Goal: Check status: Check status

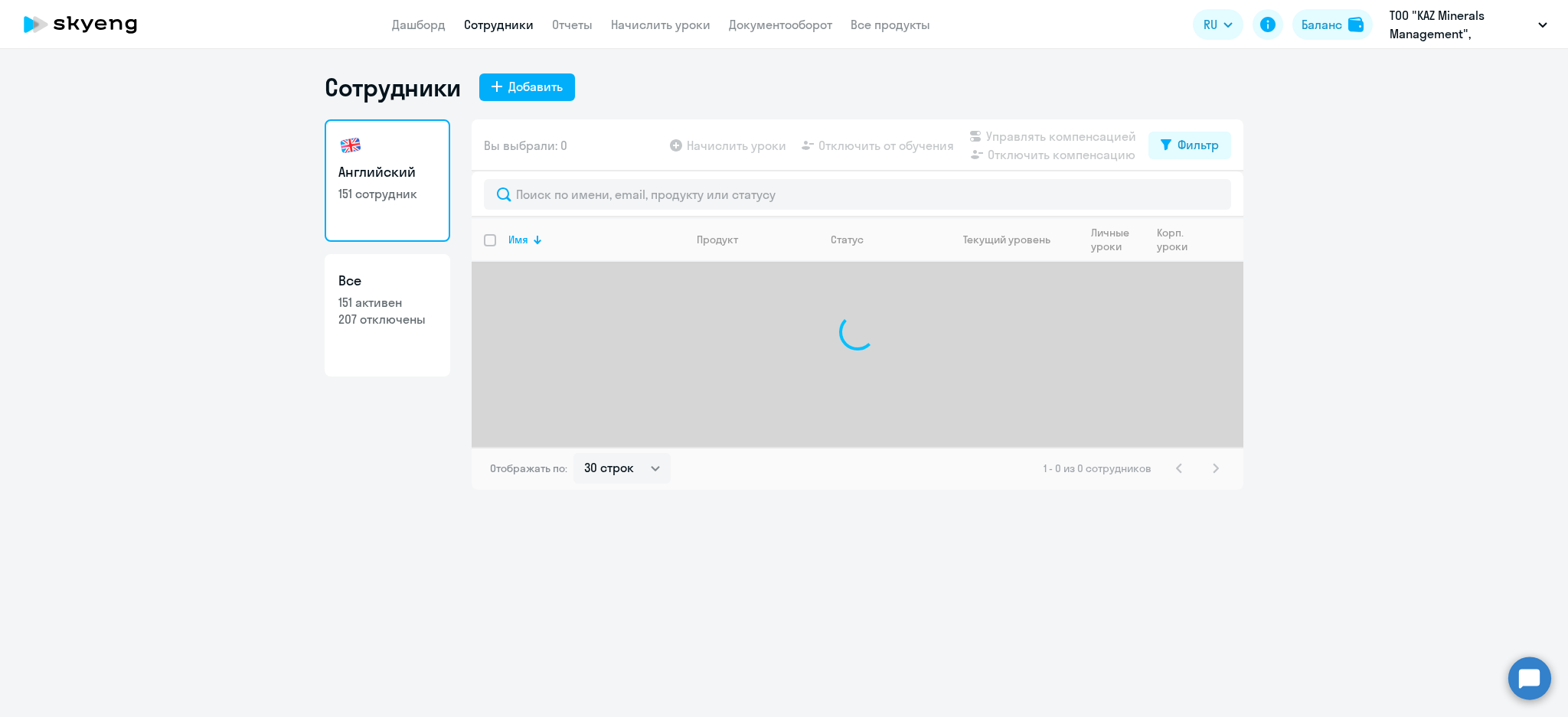
select select "30"
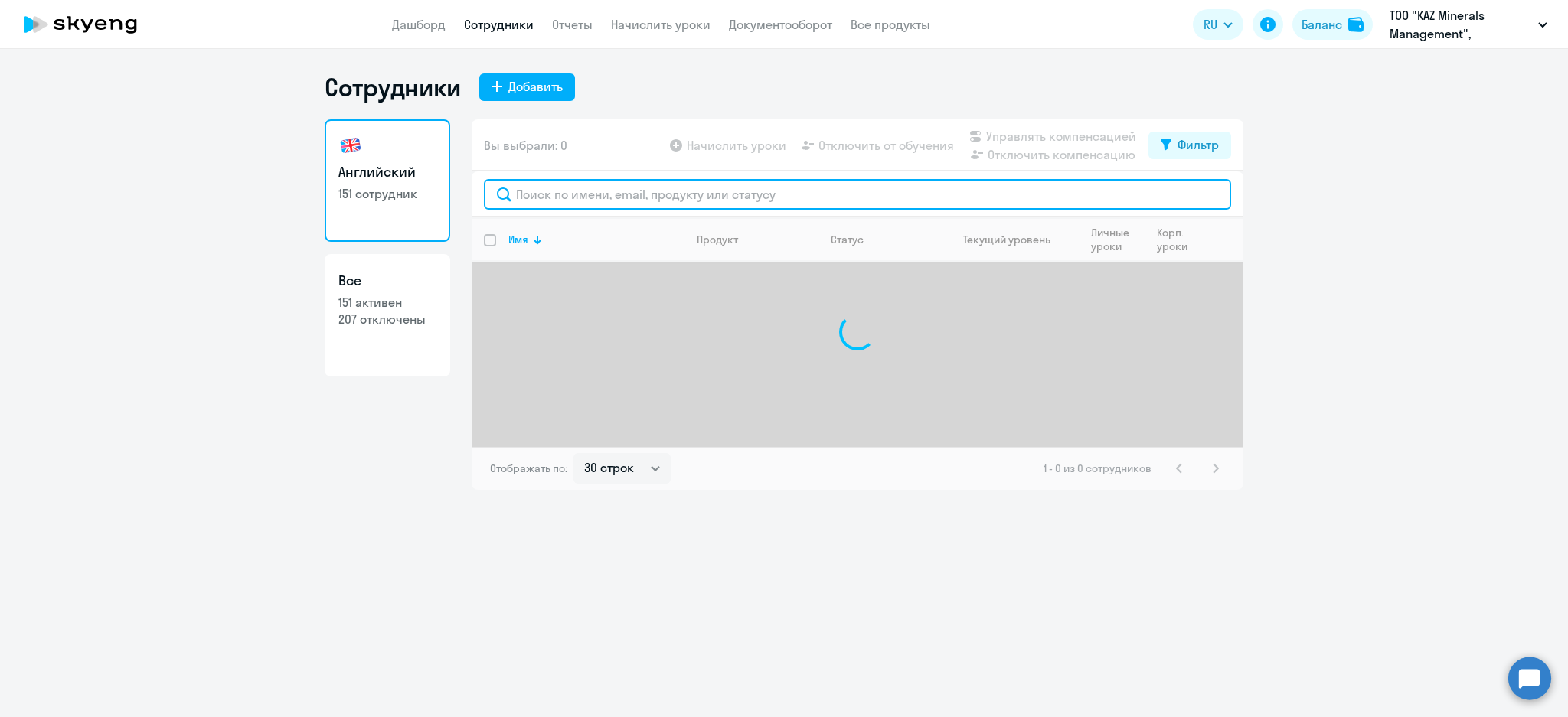
click at [652, 199] on input "text" at bounding box center [858, 194] width 747 height 31
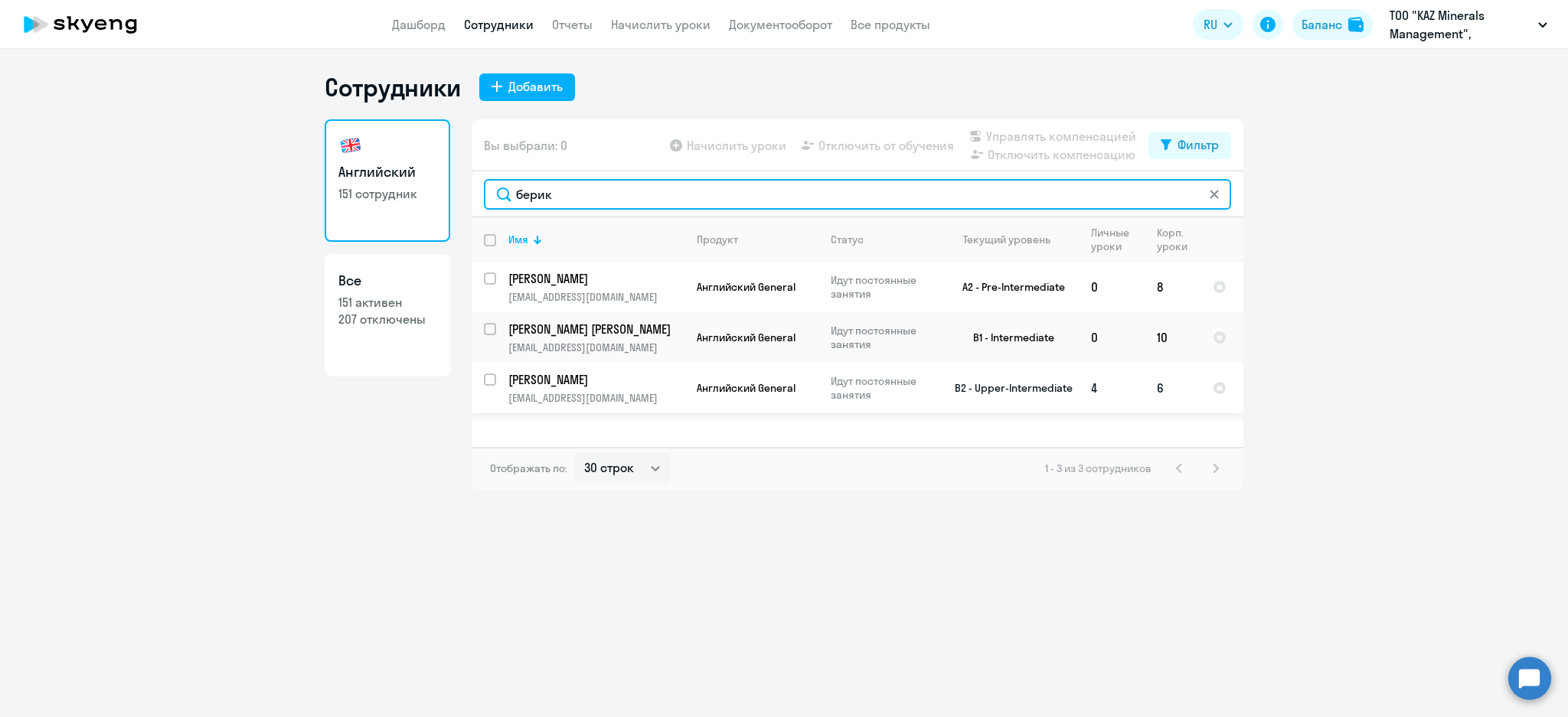
type input "берик"
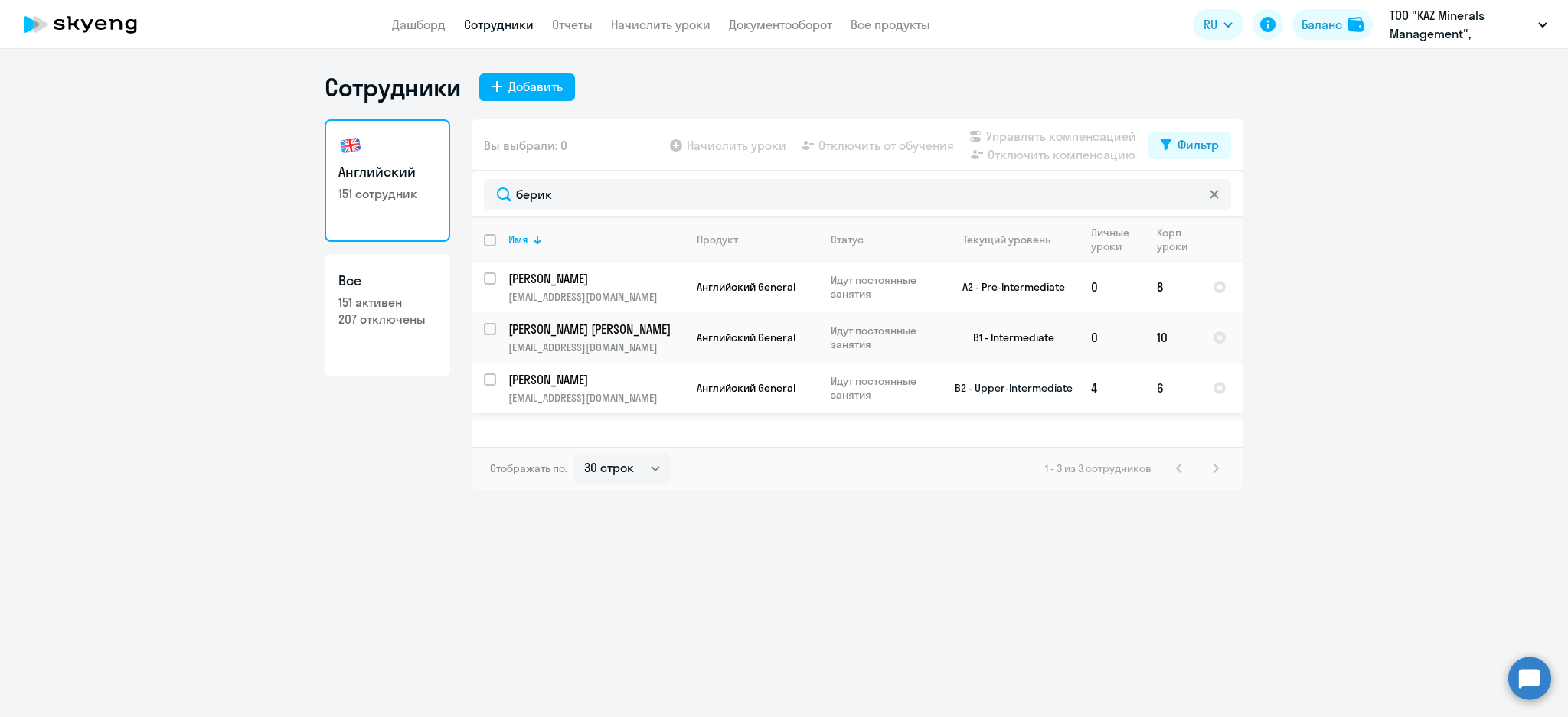
click at [642, 376] on p "[PERSON_NAME]" at bounding box center [594, 379] width 173 height 17
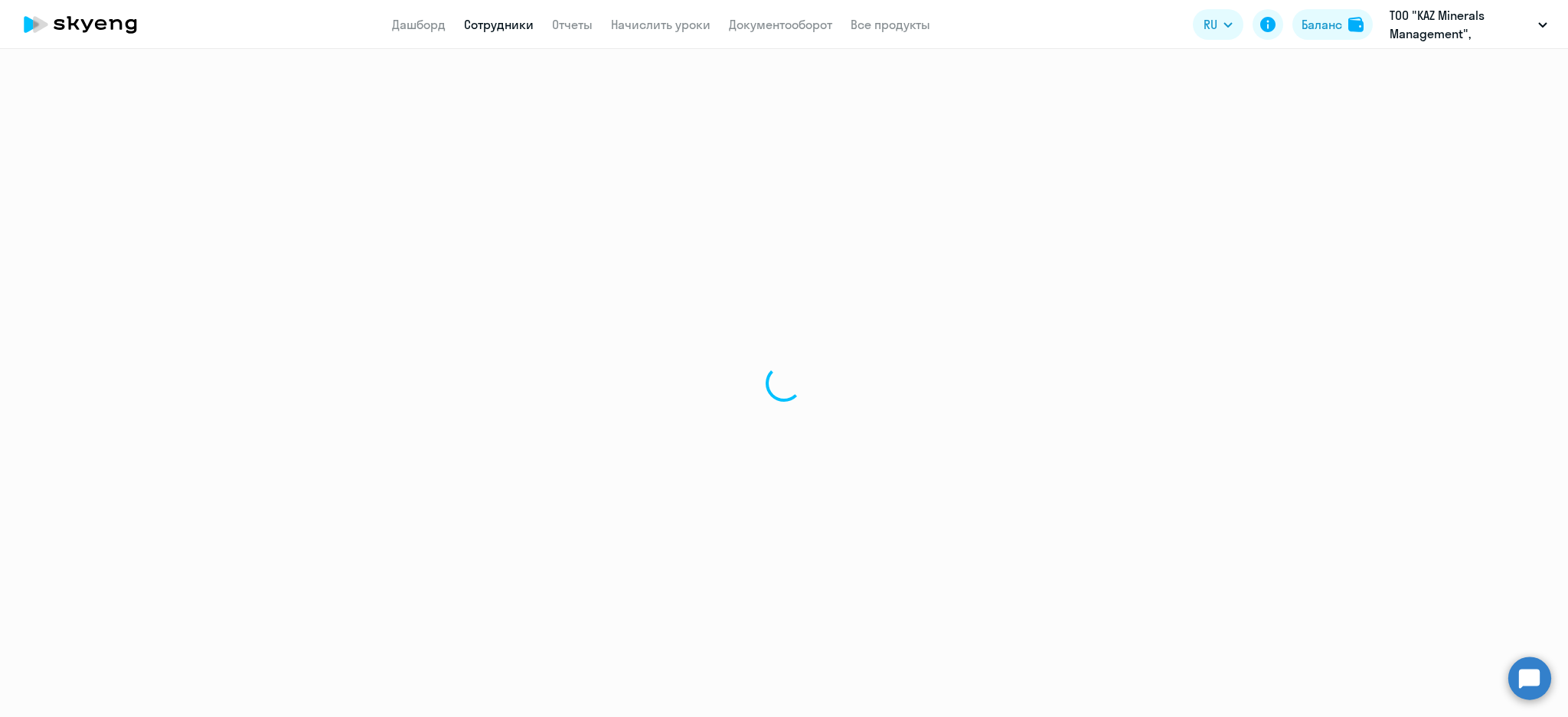
select select "english"
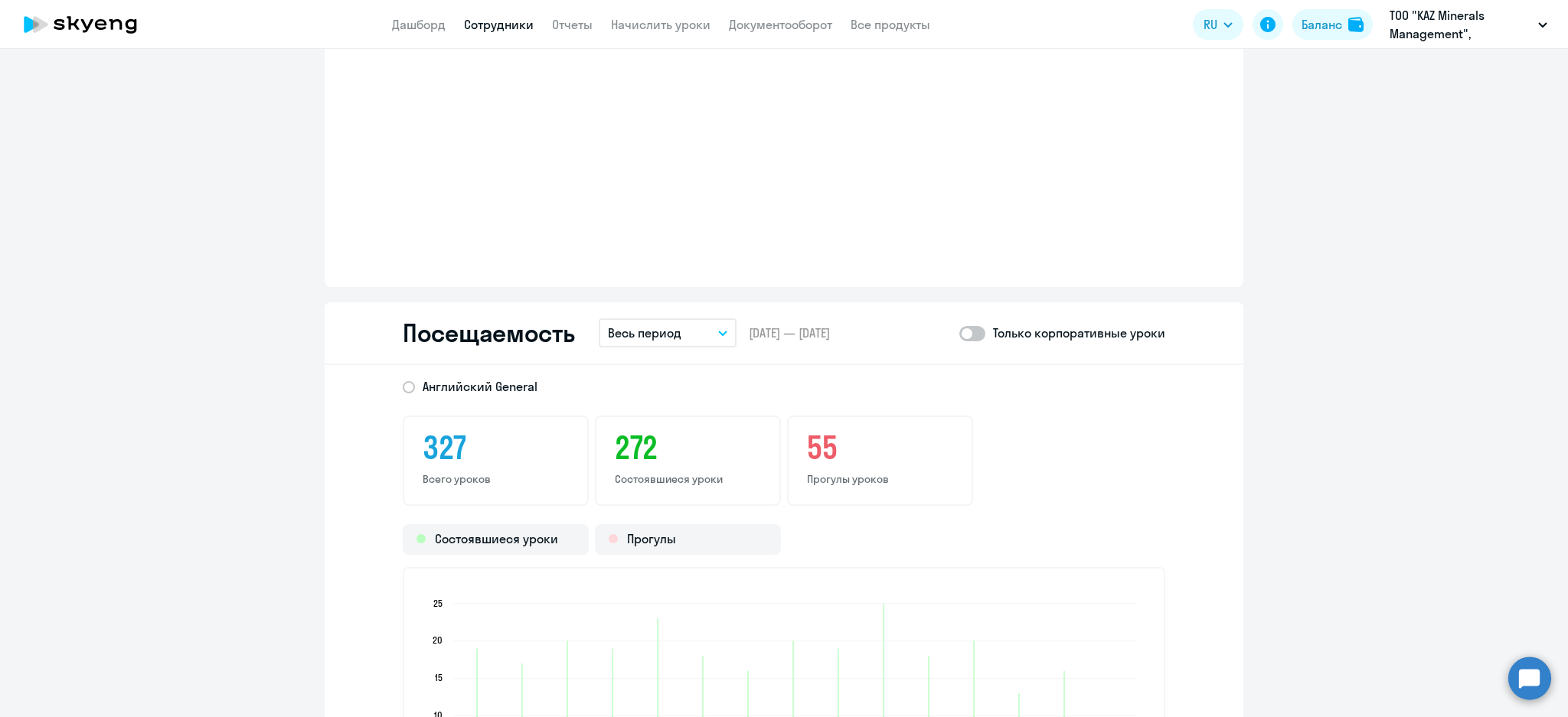
scroll to position [1837, 0]
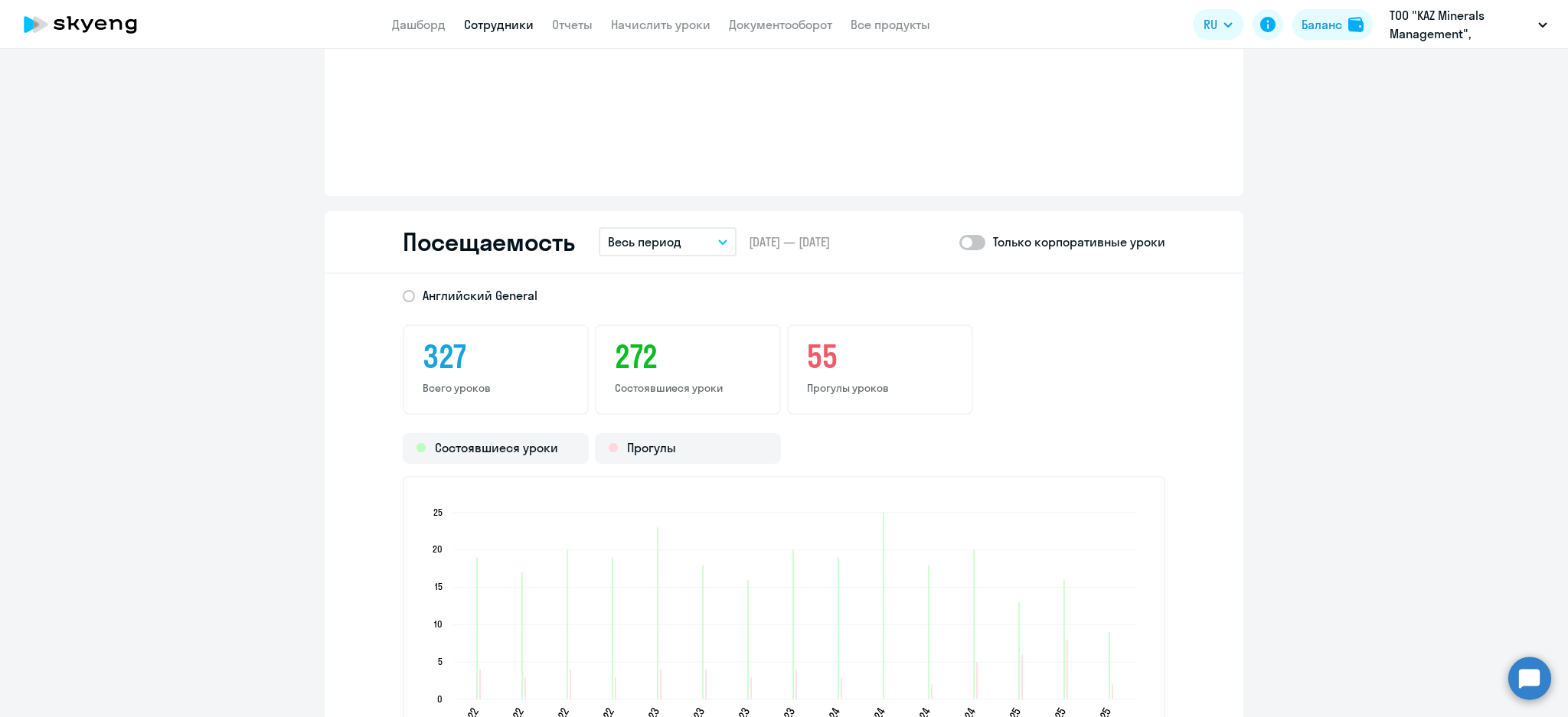
click at [679, 233] on button "Весь период" at bounding box center [667, 242] width 138 height 29
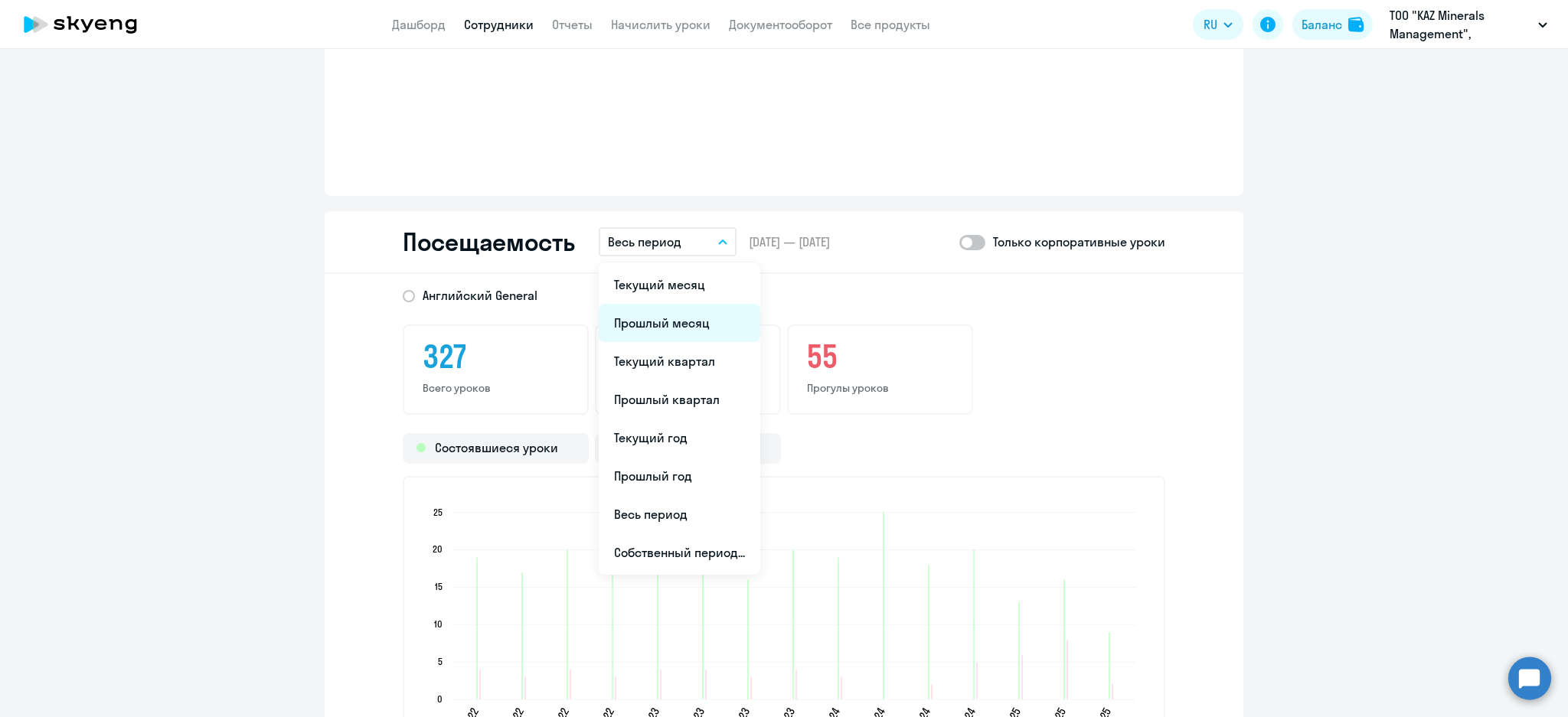
click at [707, 322] on li "Прошлый месяц" at bounding box center [679, 323] width 162 height 39
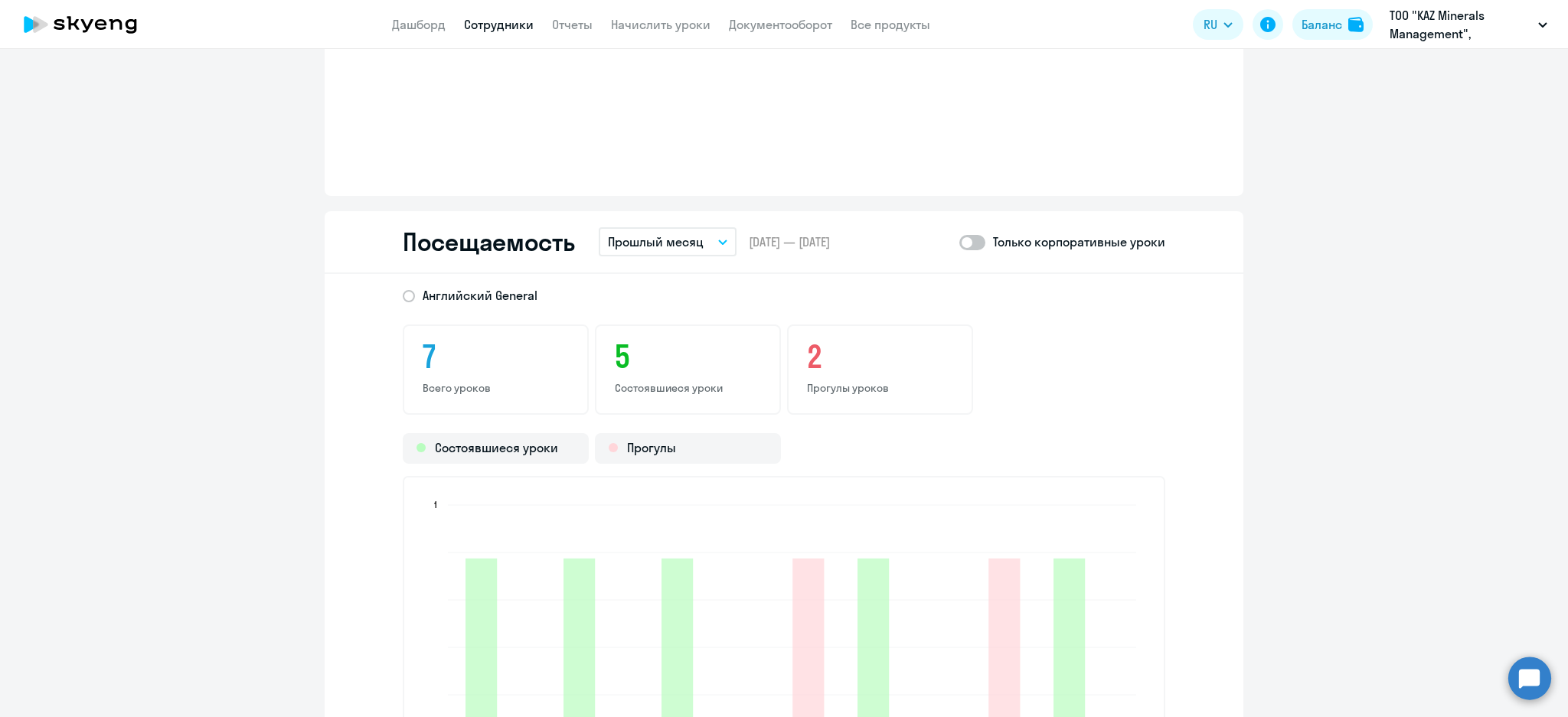
click at [971, 238] on span at bounding box center [972, 242] width 26 height 15
click at [959, 242] on input "checkbox" at bounding box center [959, 242] width 1 height 1
checkbox input "true"
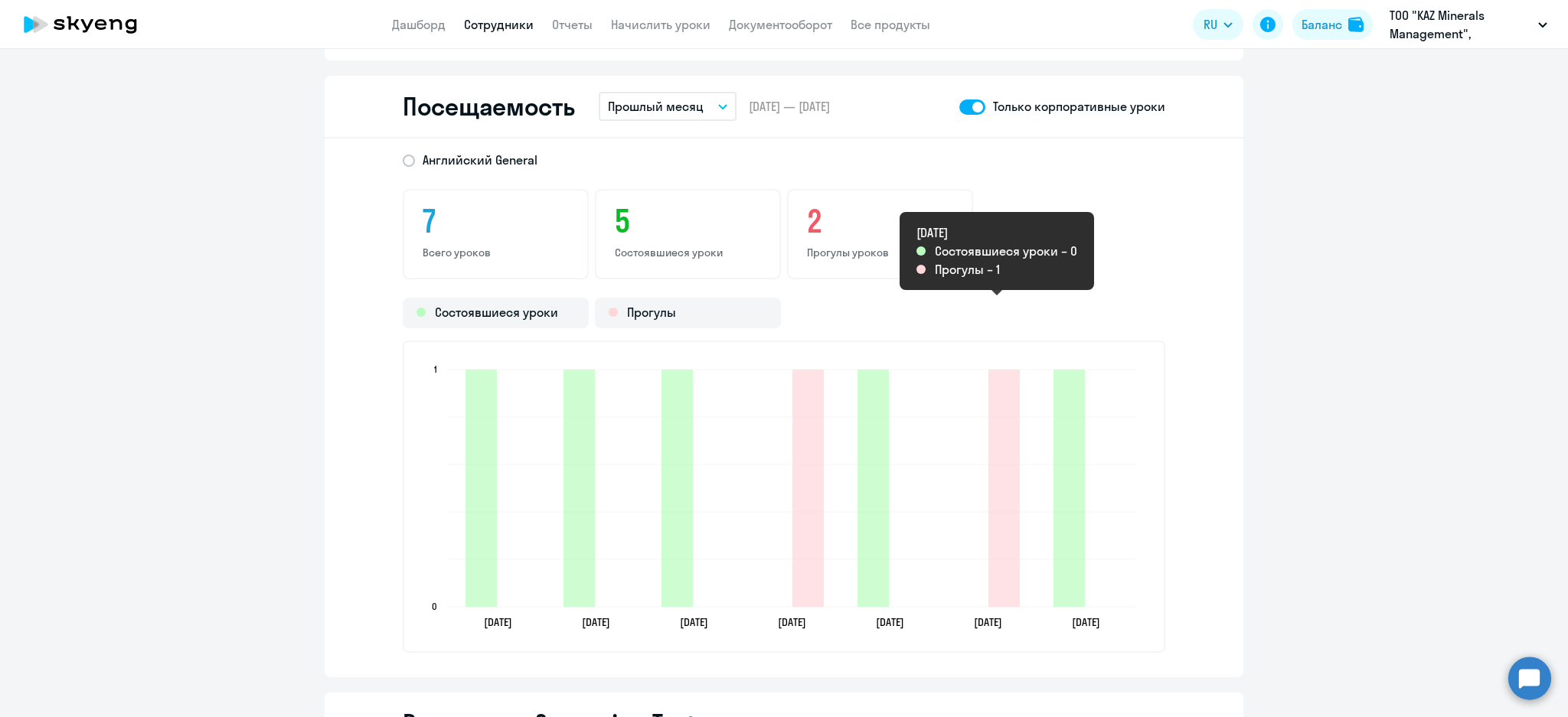
scroll to position [1937, 0]
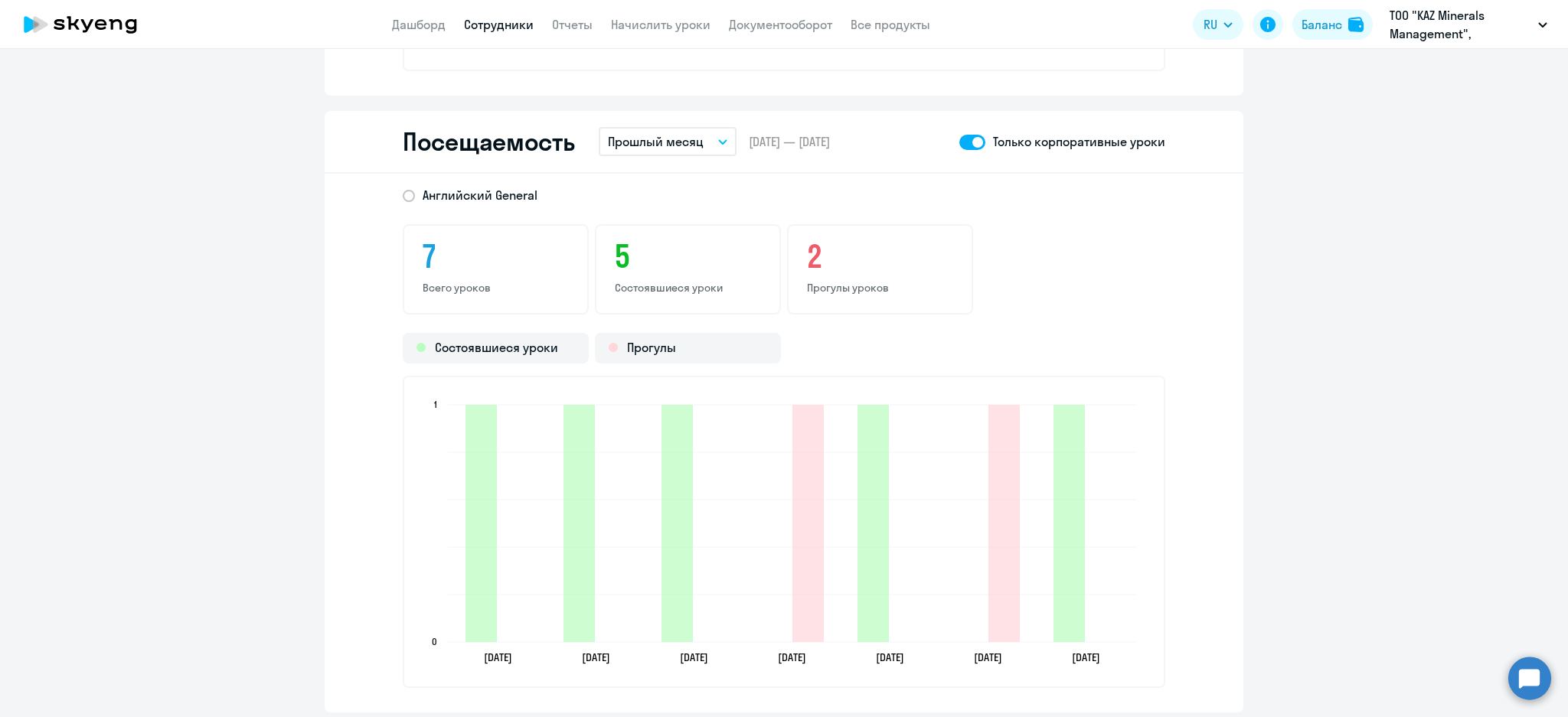
click at [706, 134] on button "Прошлый месяц" at bounding box center [667, 141] width 138 height 29
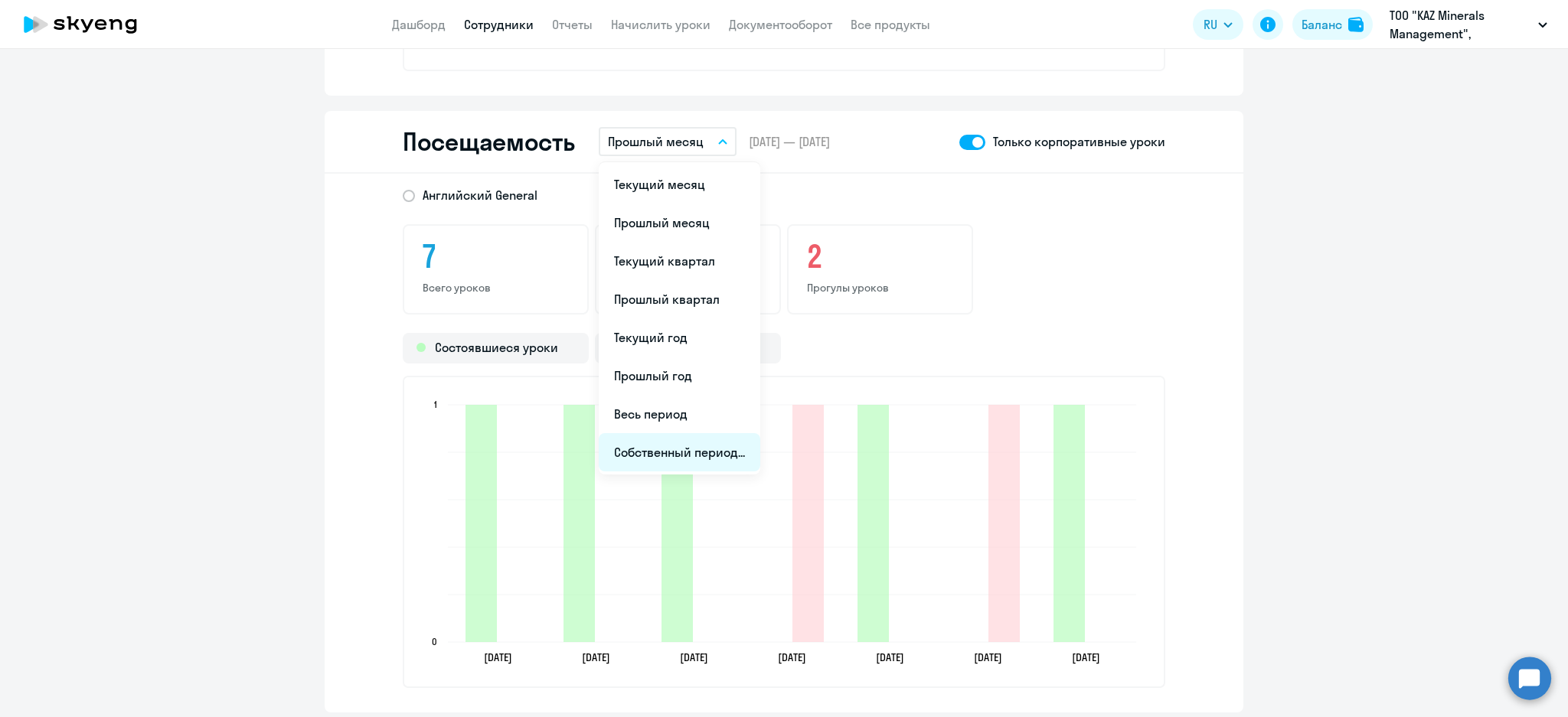
click at [701, 444] on li "Собственный период..." at bounding box center [679, 453] width 162 height 39
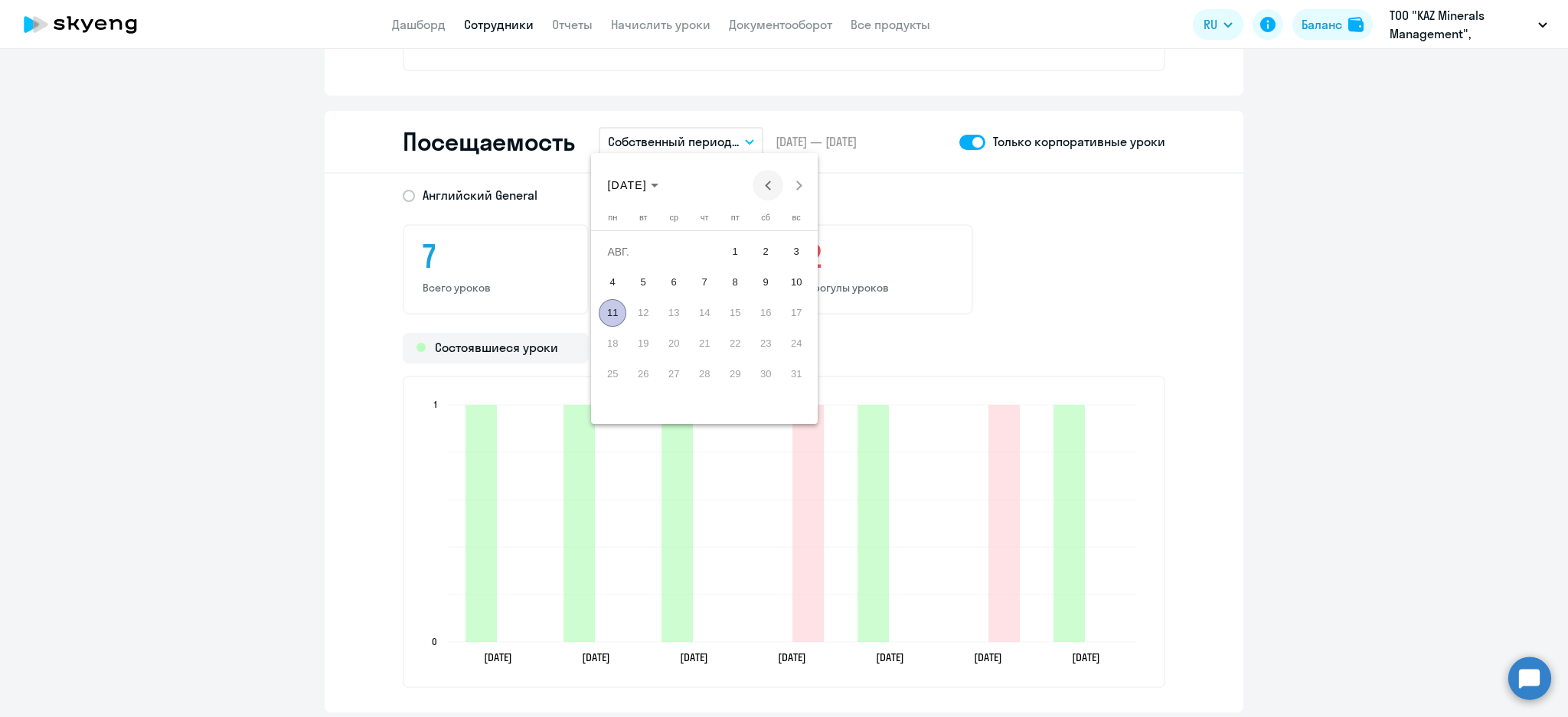
click at [778, 190] on span "Previous month" at bounding box center [767, 185] width 31 height 31
click at [775, 187] on span "Previous month" at bounding box center [767, 185] width 31 height 31
click at [790, 243] on span "1" at bounding box center [795, 251] width 27 height 27
click at [621, 407] on span "30" at bounding box center [612, 404] width 27 height 27
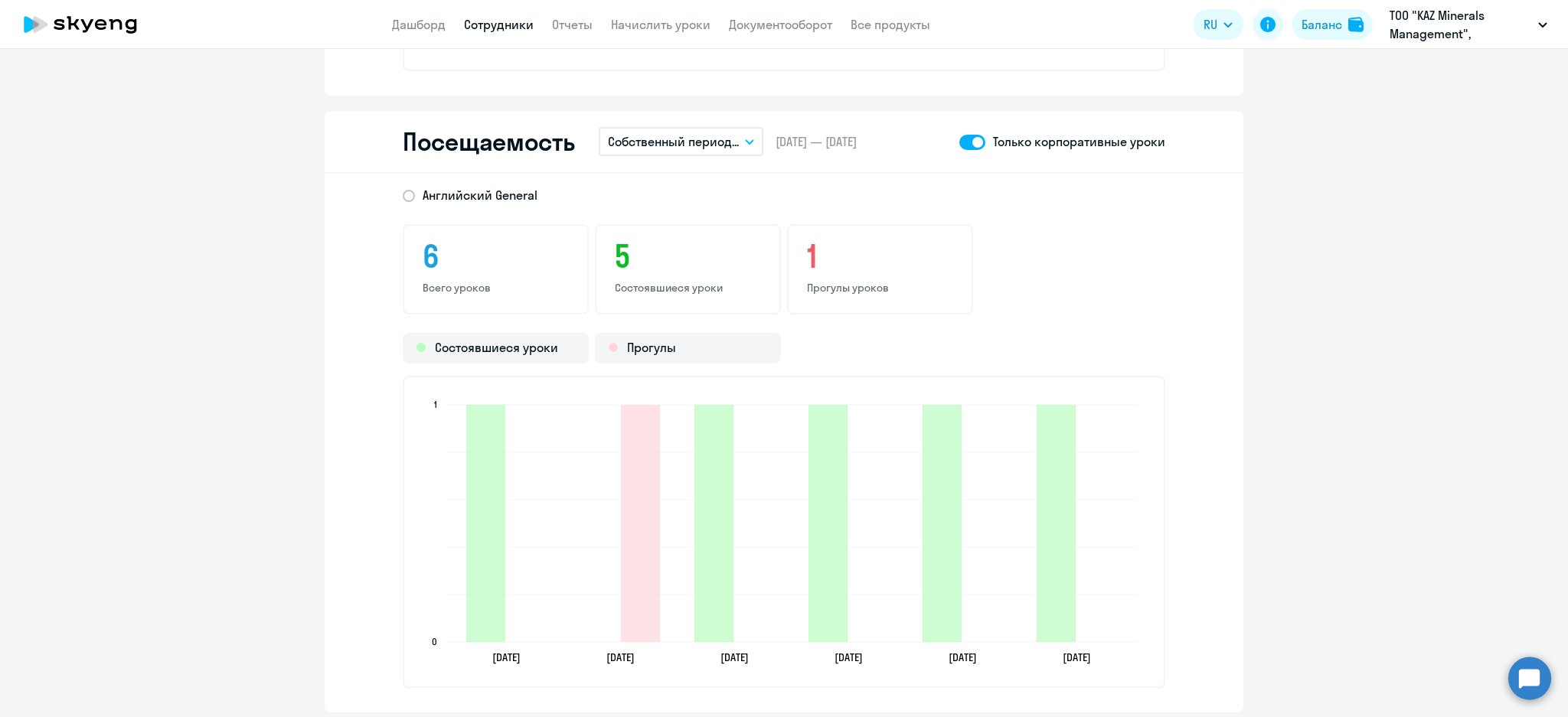
click at [482, 17] on link "Сотрудники" at bounding box center [498, 24] width 69 height 15
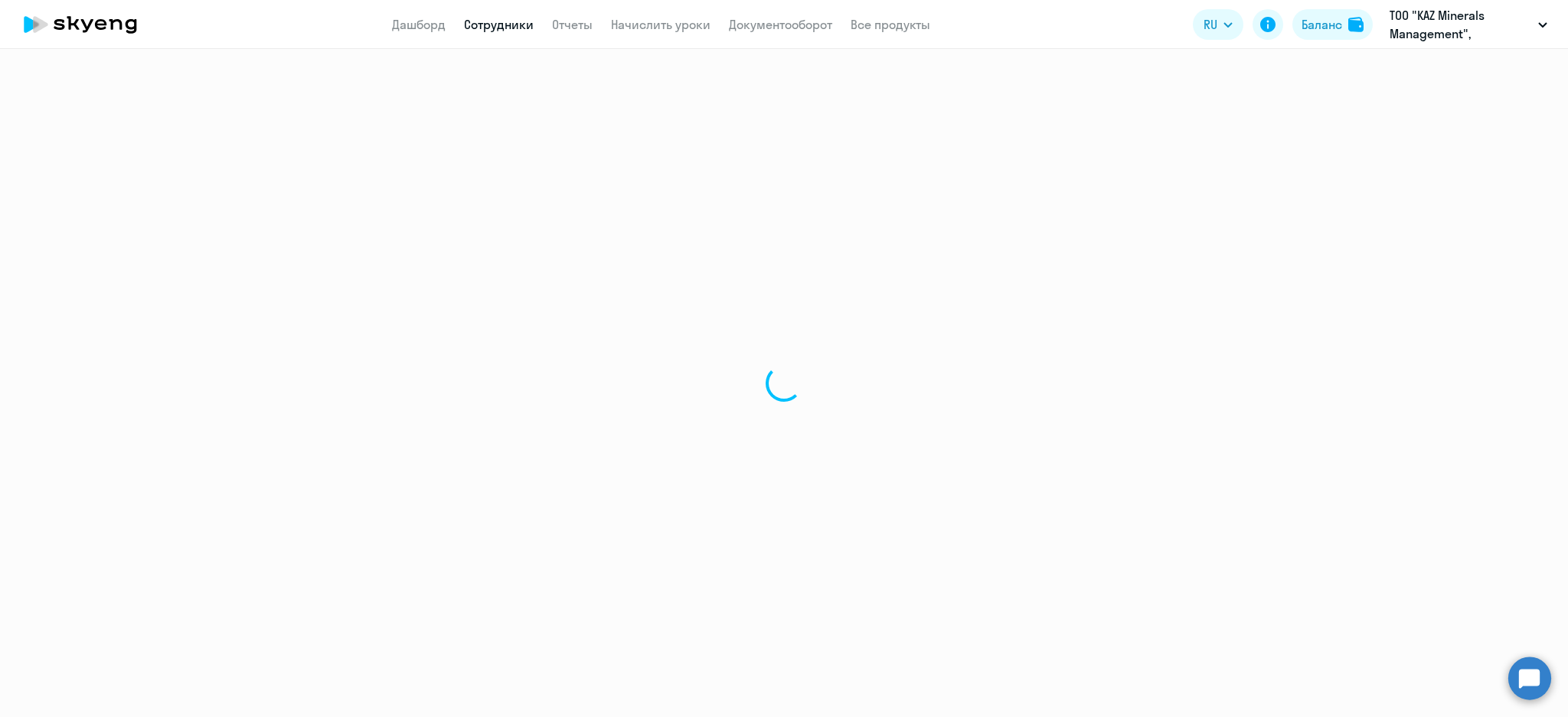
select select "30"
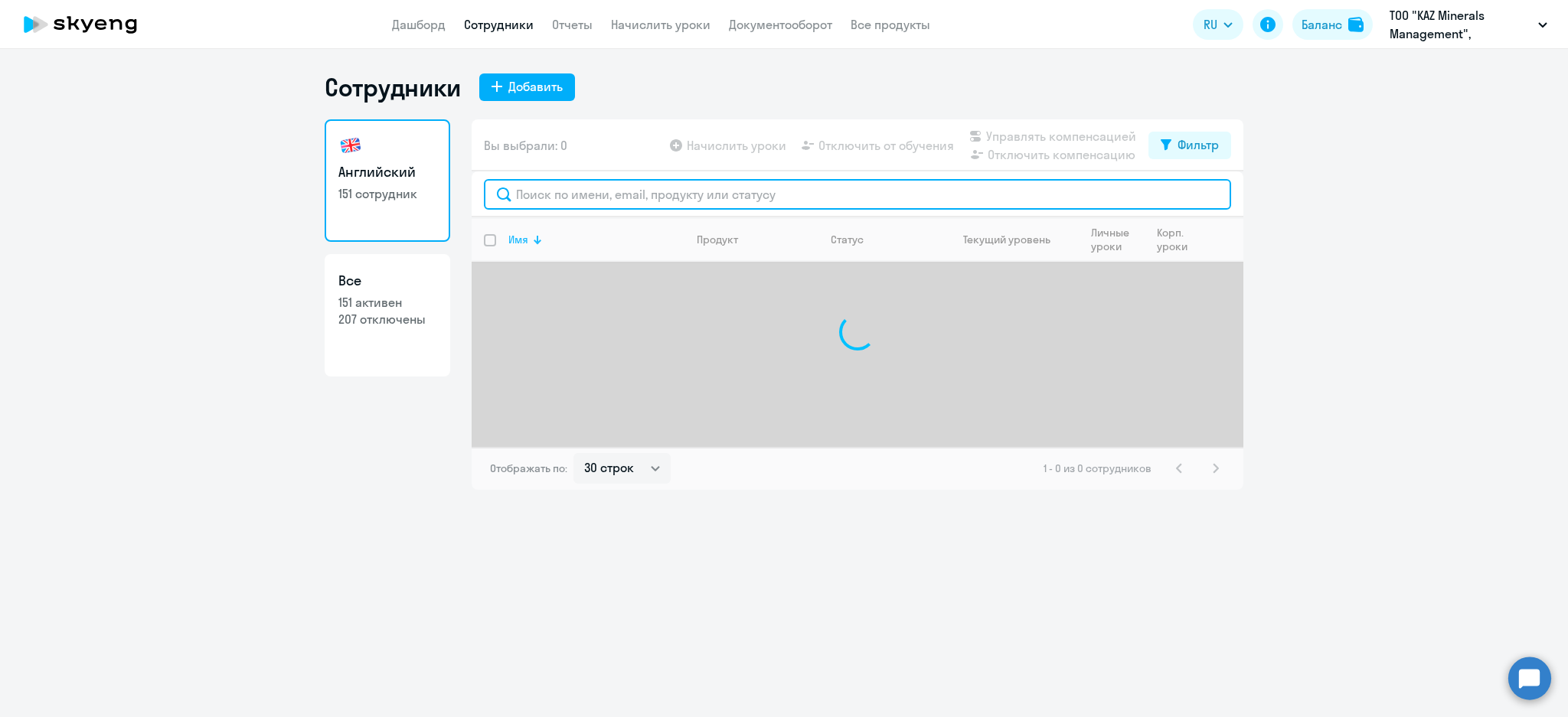
drag, startPoint x: 613, startPoint y: 193, endPoint x: 593, endPoint y: 219, distance: 32.8
click at [610, 193] on input "text" at bounding box center [858, 194] width 747 height 31
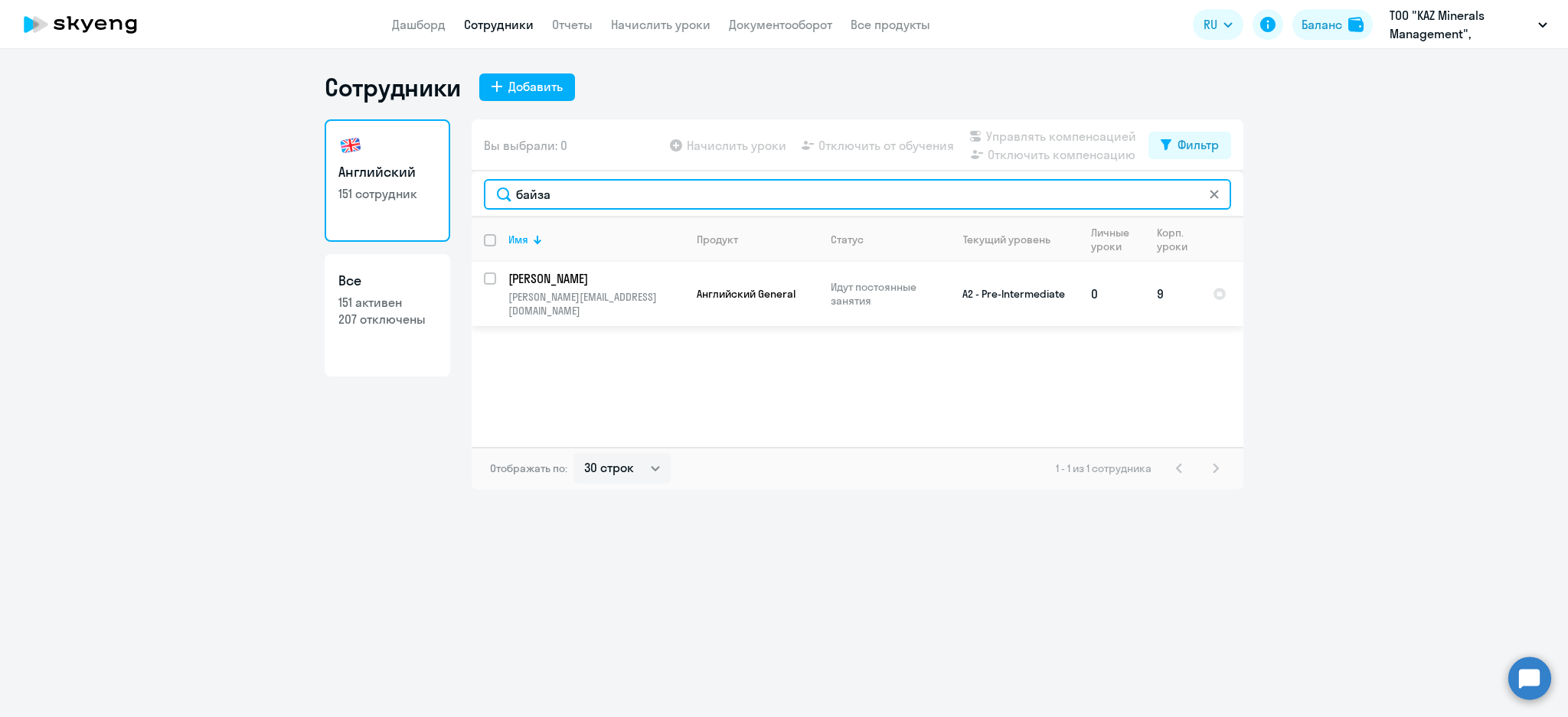
type input "байза"
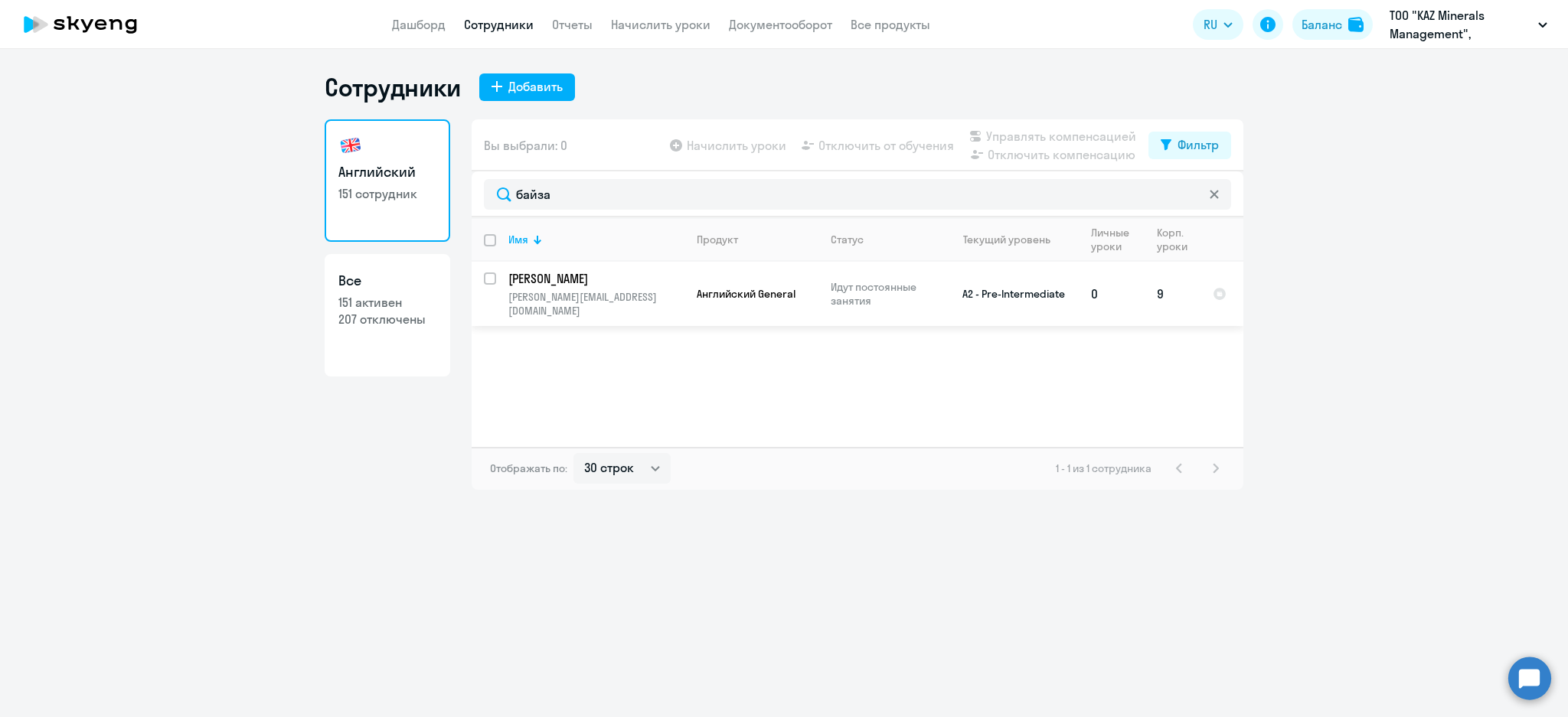
click at [641, 287] on td "[PERSON_NAME] Тимур [EMAIL_ADDRESS][DOMAIN_NAME]" at bounding box center [590, 293] width 188 height 64
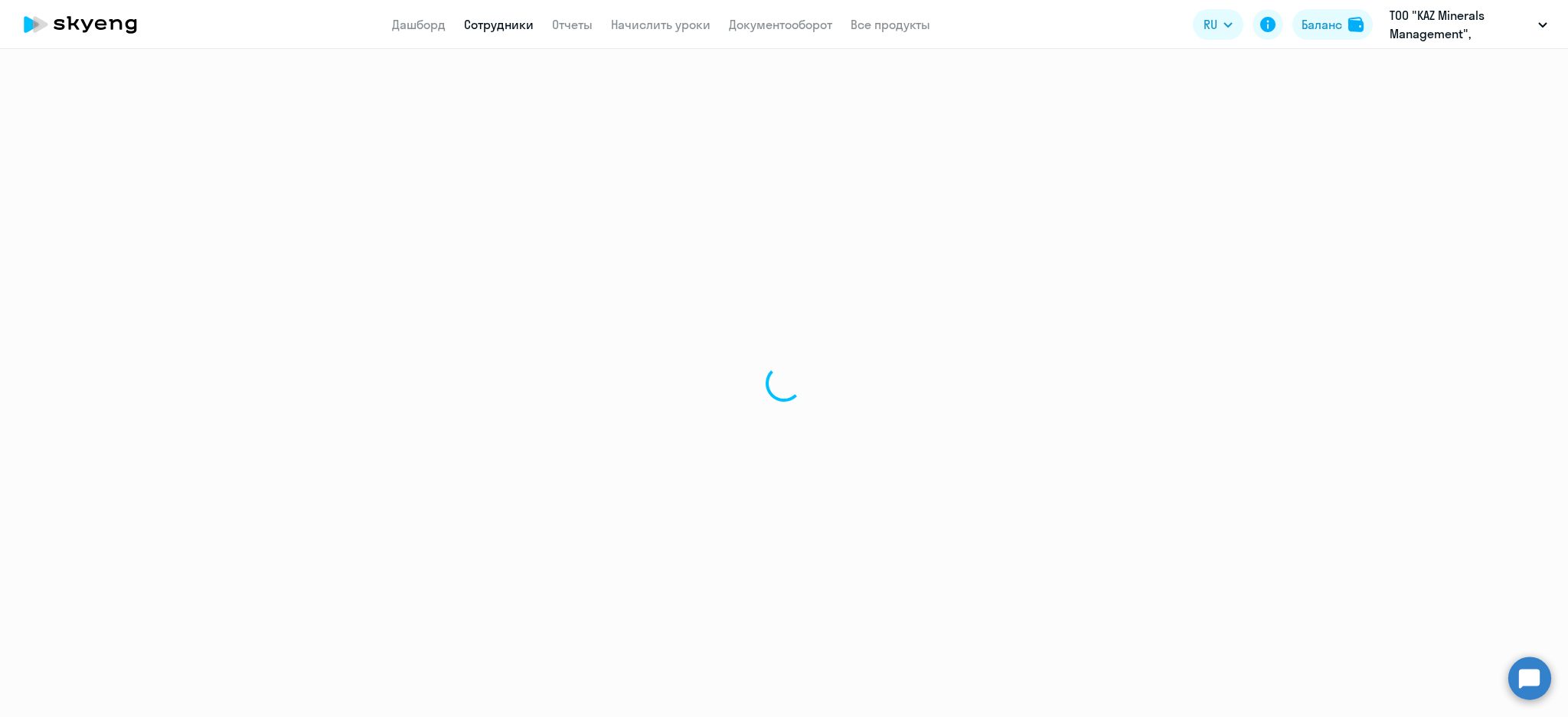
select select "english"
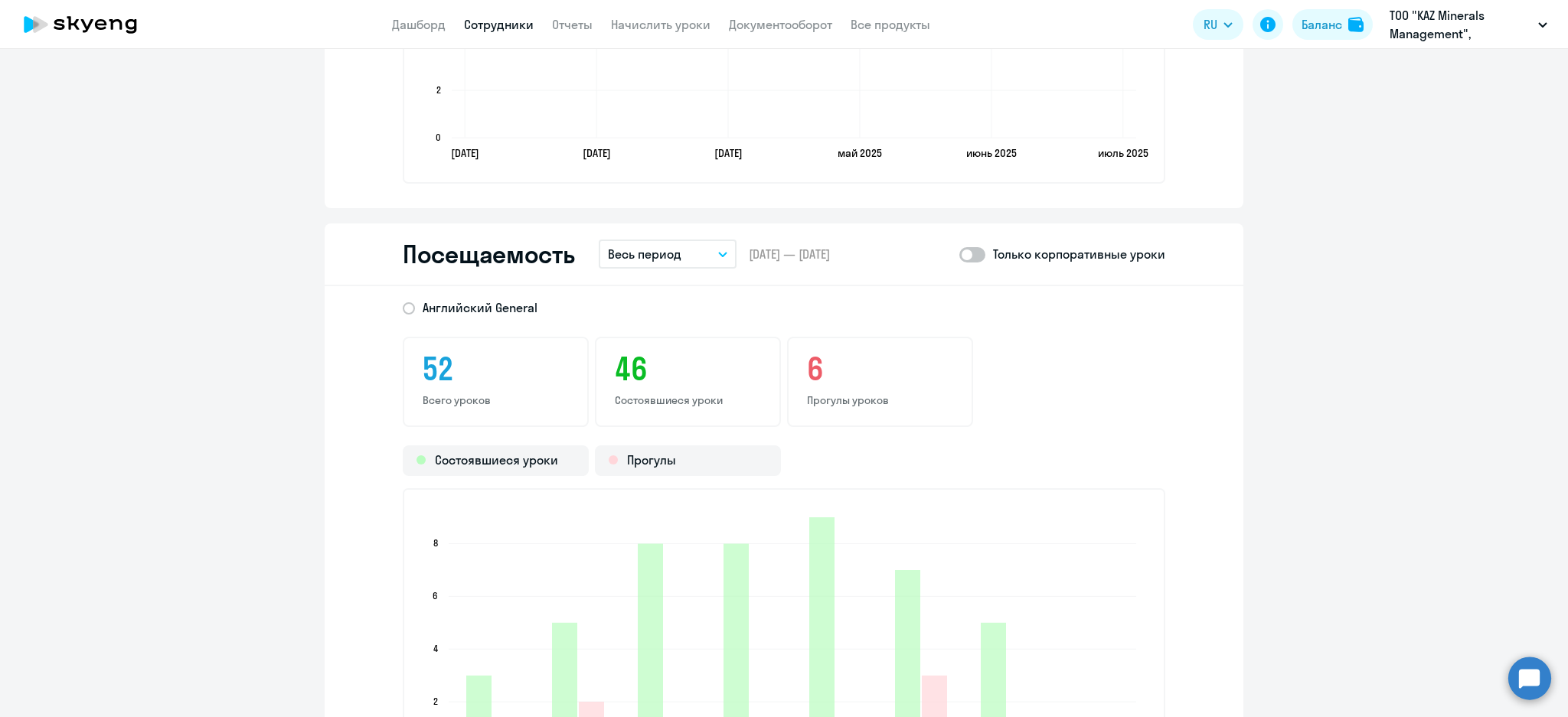
scroll to position [1938, 0]
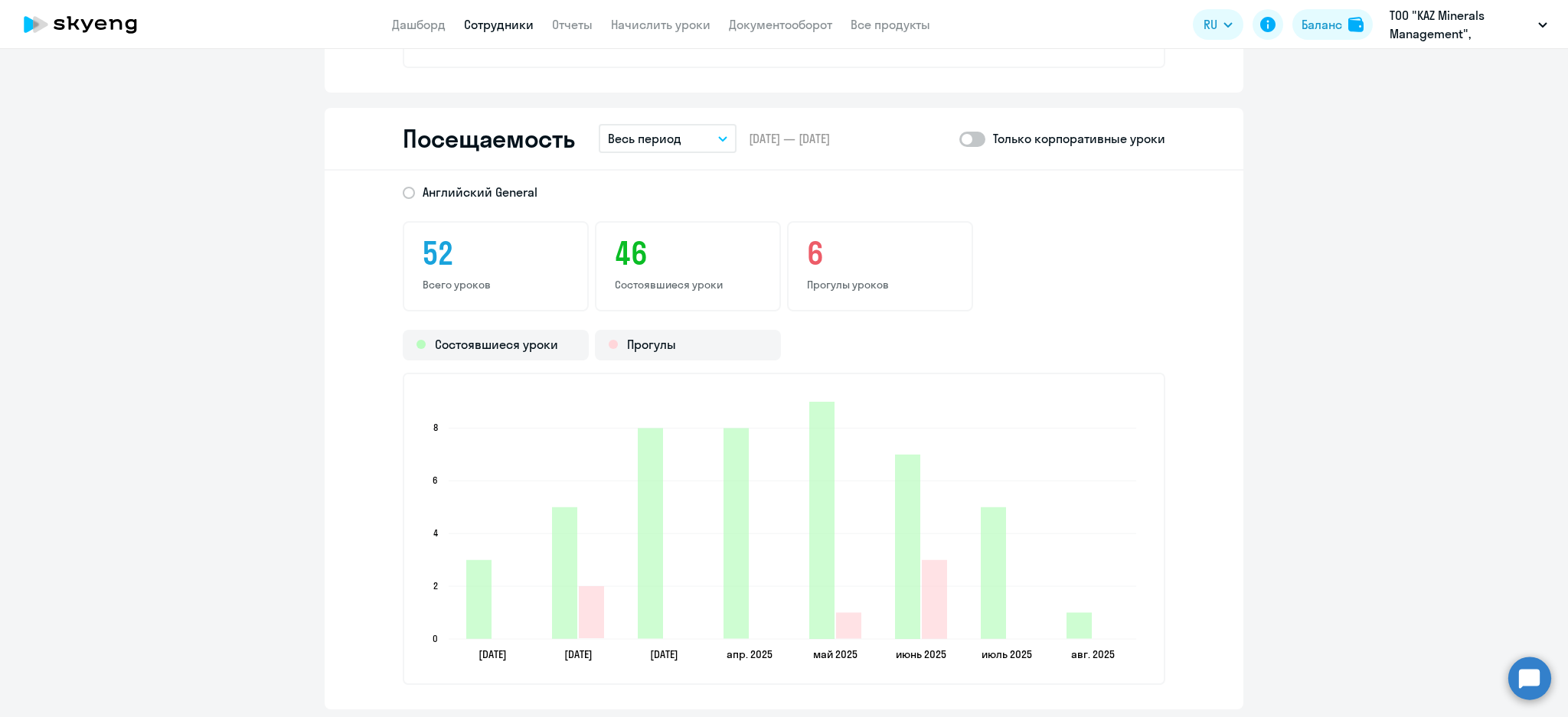
click at [679, 140] on button "Весь период" at bounding box center [667, 138] width 138 height 29
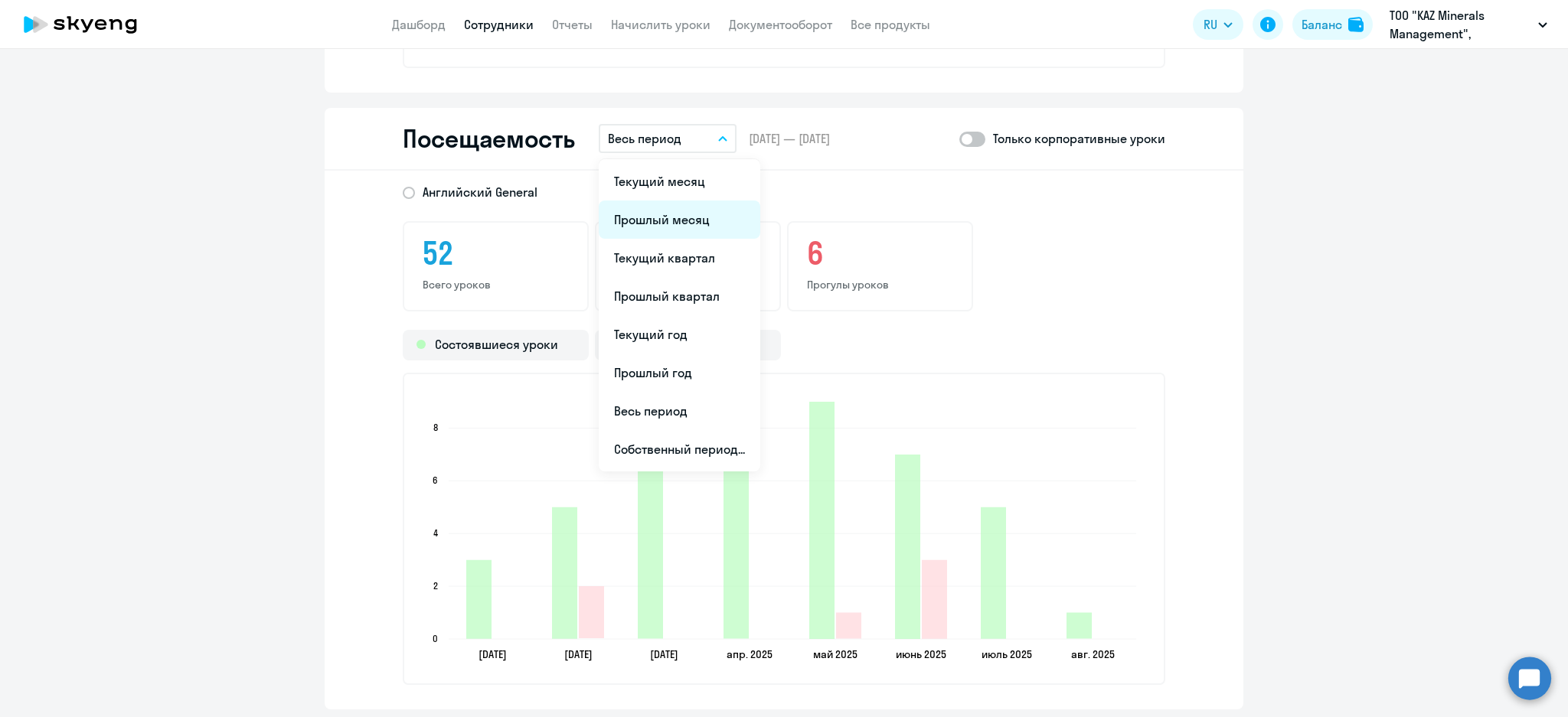
click at [678, 219] on li "Прошлый месяц" at bounding box center [679, 220] width 162 height 39
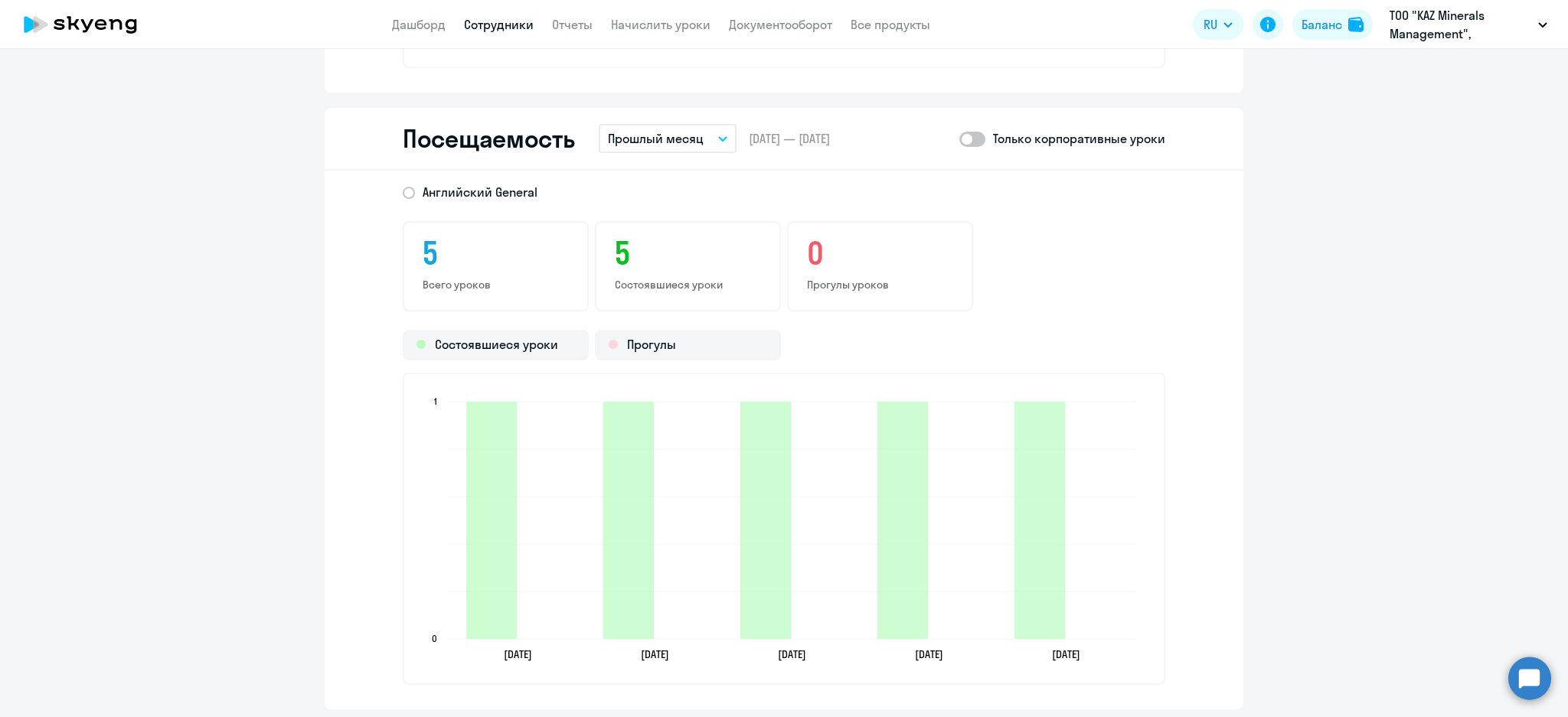
click at [718, 136] on icon "button" at bounding box center [722, 139] width 9 height 5
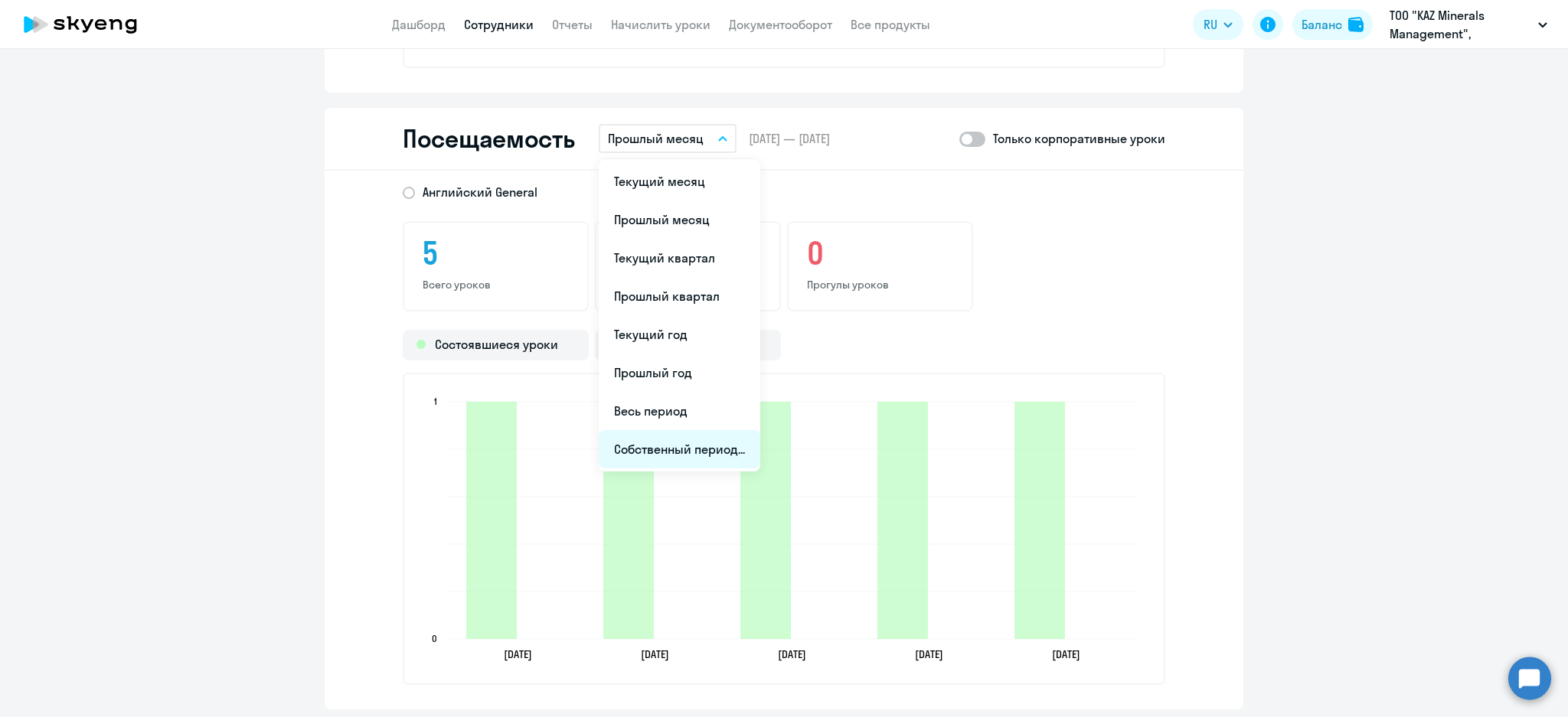
click at [707, 445] on li "Собственный период..." at bounding box center [679, 450] width 162 height 39
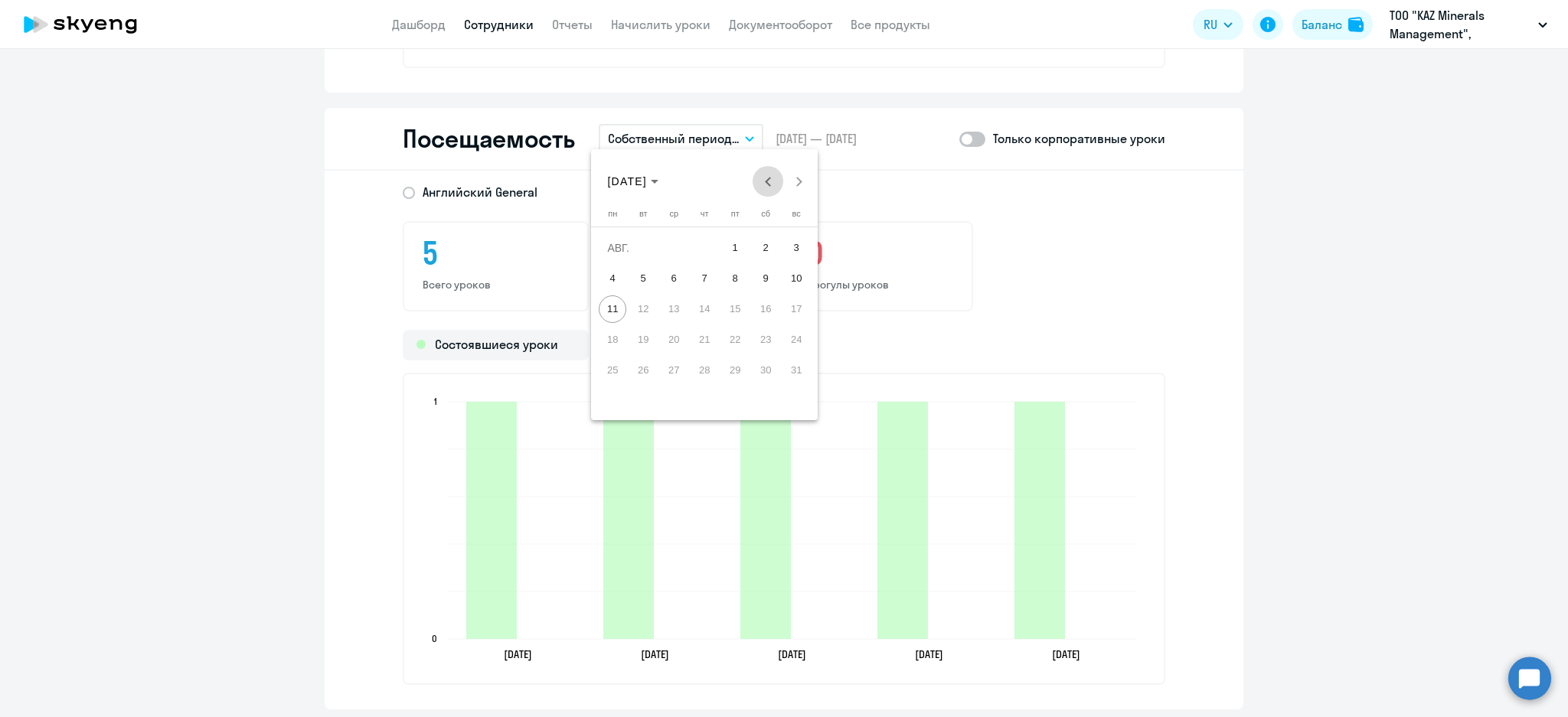
click at [766, 187] on span "Previous month" at bounding box center [767, 181] width 31 height 31
click at [768, 184] on button "Previous month" at bounding box center [767, 181] width 31 height 31
click at [801, 187] on span "Next month" at bounding box center [798, 181] width 31 height 31
click at [788, 237] on span "1" at bounding box center [795, 248] width 27 height 27
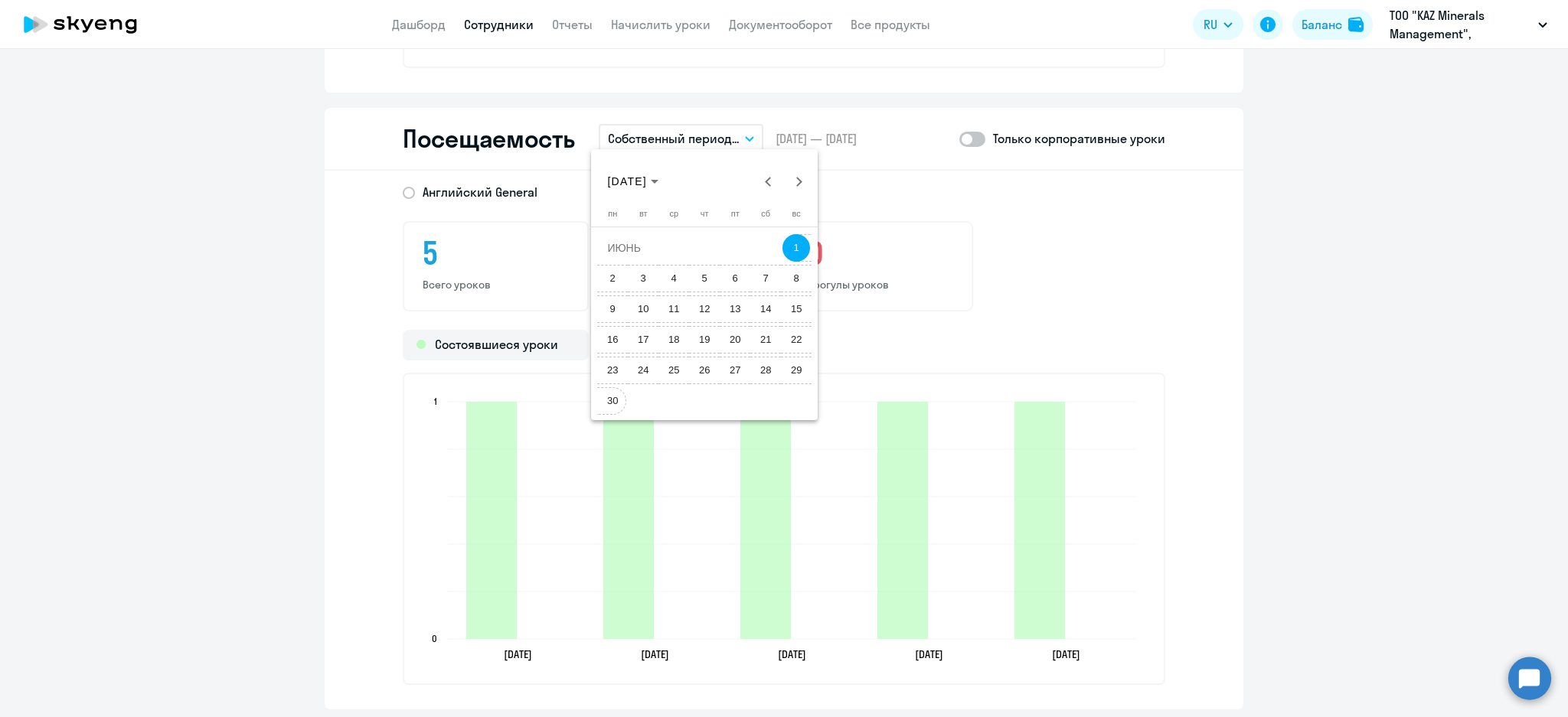
click at [614, 400] on span "30" at bounding box center [612, 401] width 27 height 27
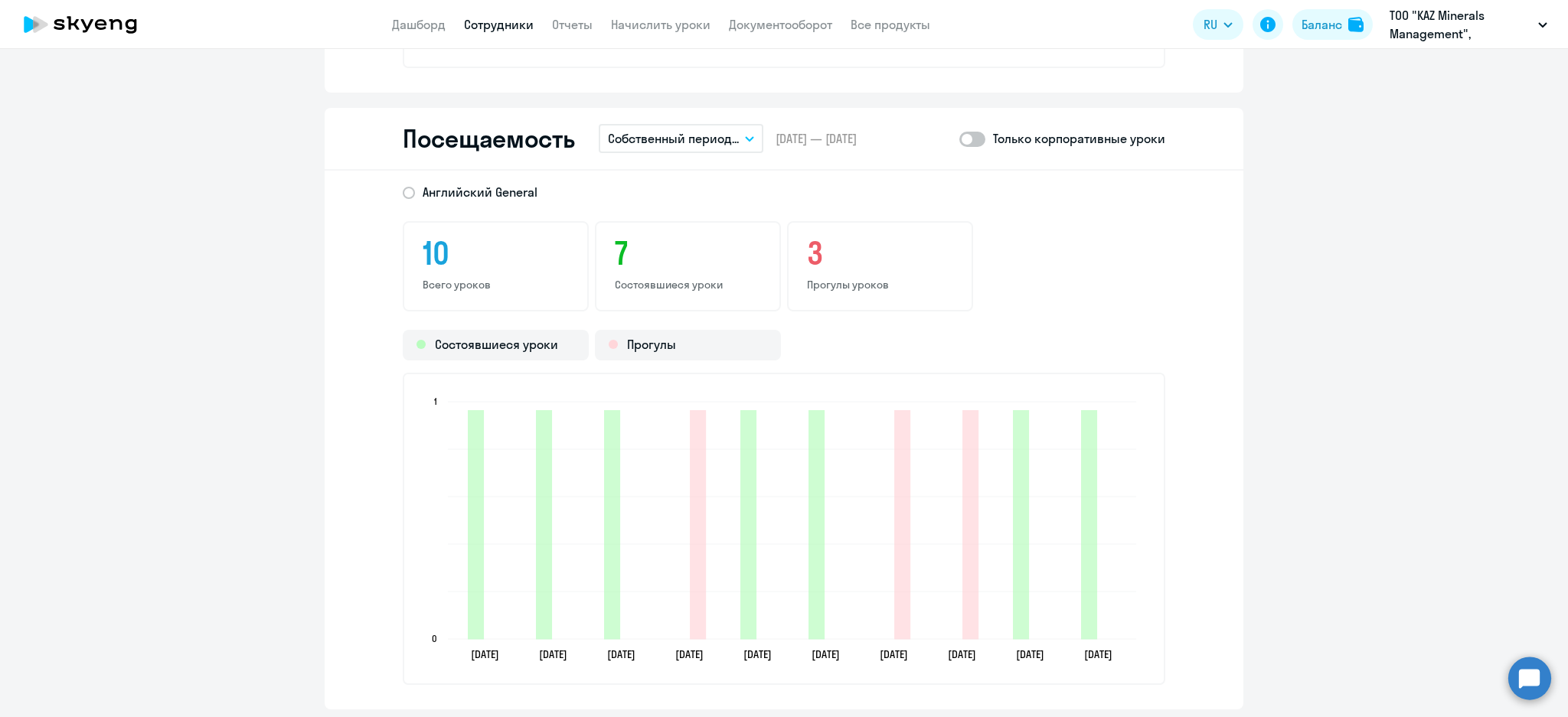
click at [977, 132] on span at bounding box center [972, 139] width 26 height 15
click at [959, 139] on input "checkbox" at bounding box center [959, 139] width 1 height 1
checkbox input "true"
